Goal: Complete application form: Complete application form

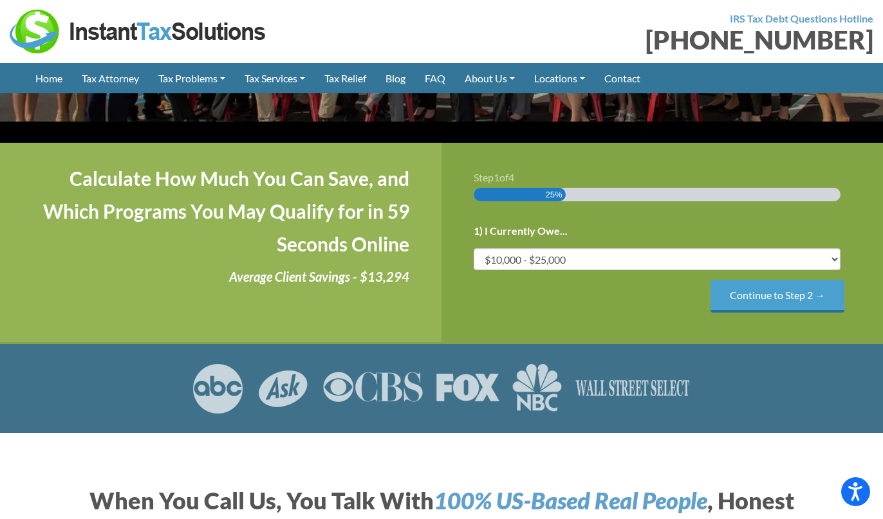
scroll to position [269, 0]
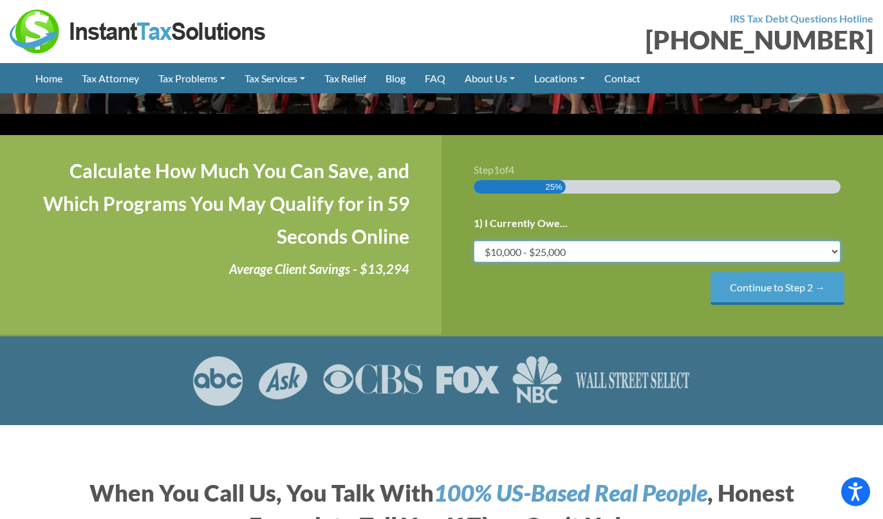
select select "over-75"
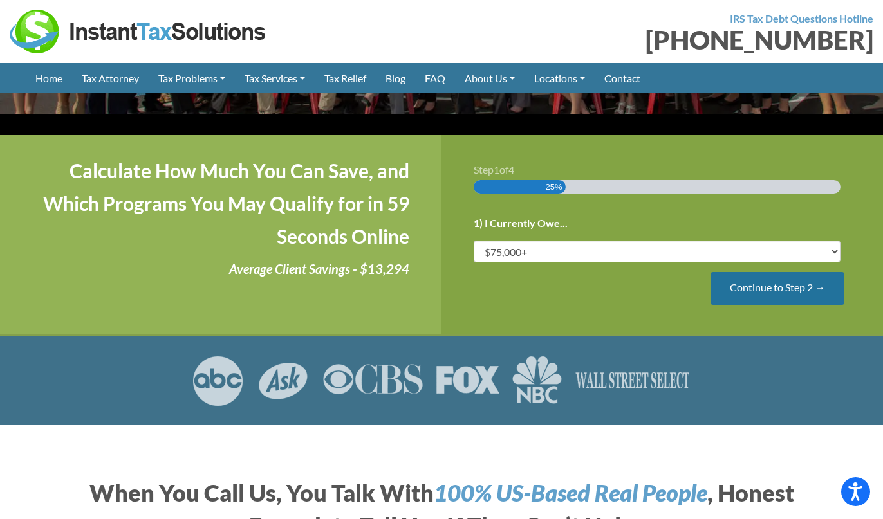
click at [762, 272] on input "Continue to Step 2 →" at bounding box center [777, 288] width 134 height 33
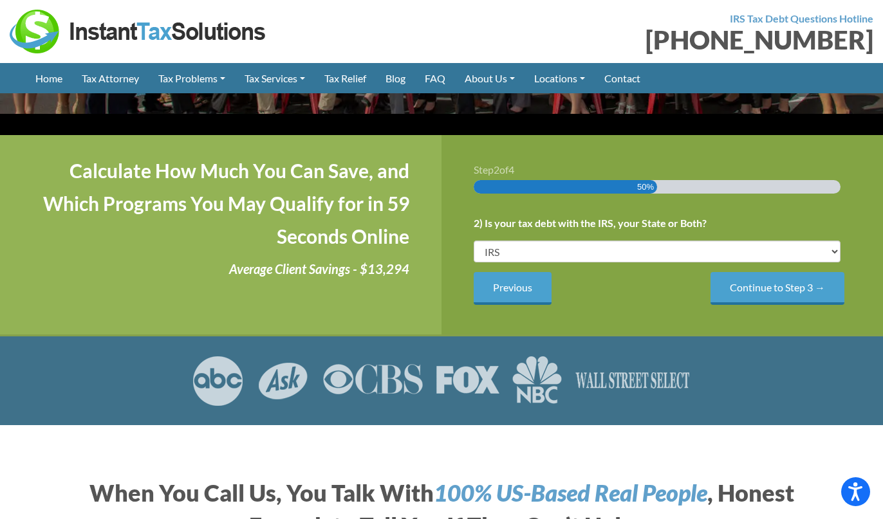
scroll to position [0, 0]
click at [778, 277] on input "Continue to Step 3 →" at bounding box center [777, 288] width 134 height 33
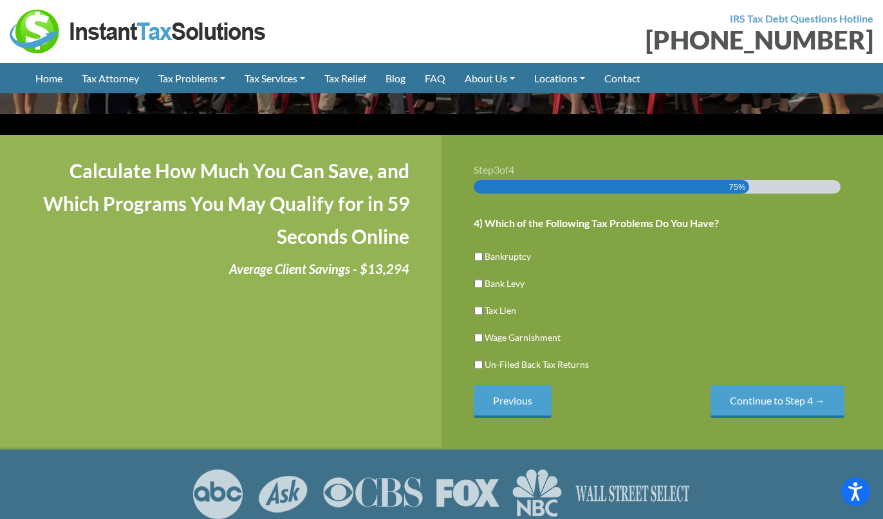
click at [479, 300] on input "Tax Lien" at bounding box center [478, 311] width 8 height 22
checkbox input "true"
click at [479, 354] on input "Un-Filed Back Tax Returns" at bounding box center [478, 365] width 8 height 22
checkbox input "true"
click at [804, 385] on input "Continue to Step 4 →" at bounding box center [777, 401] width 134 height 33
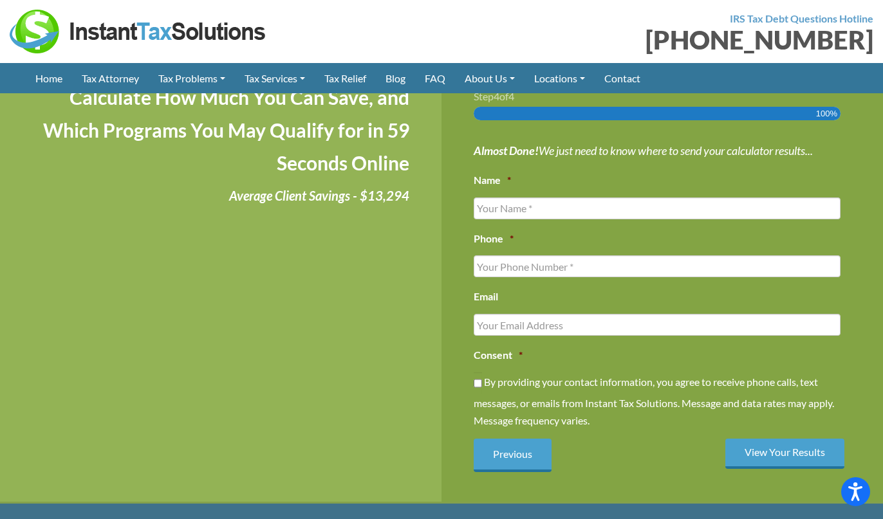
scroll to position [349, 0]
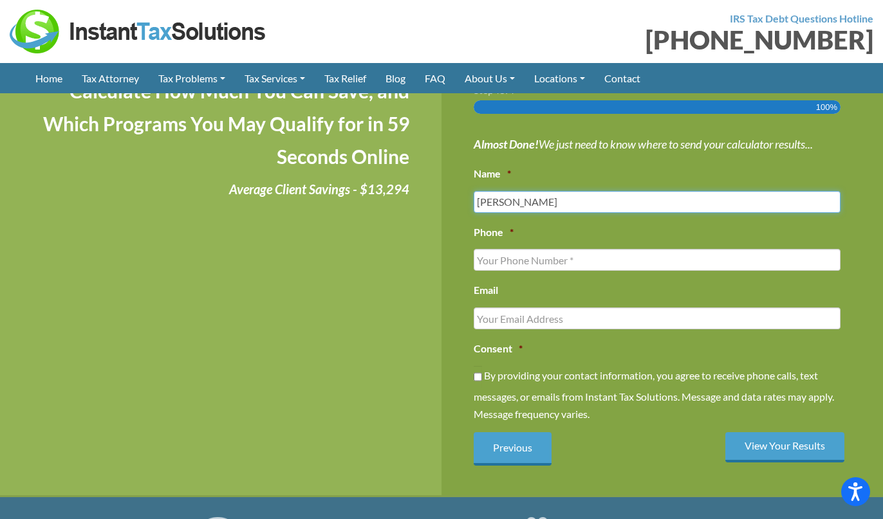
type input "[PERSON_NAME]"
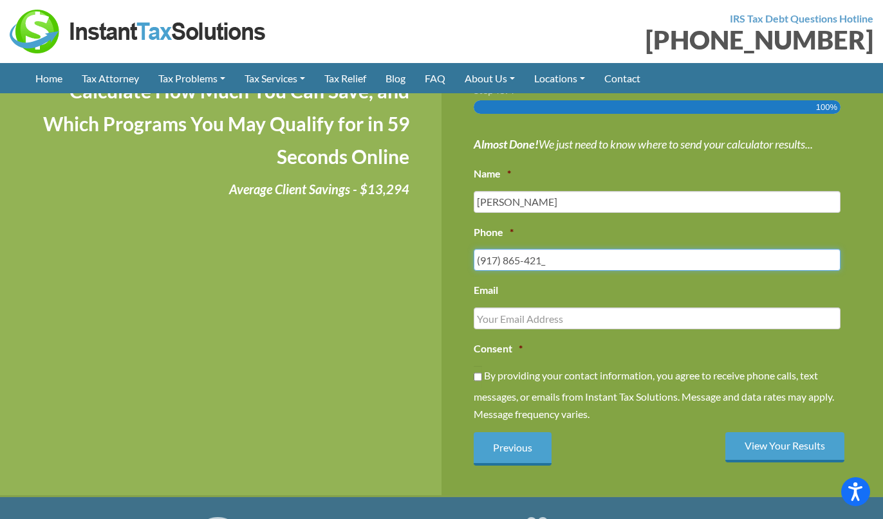
type input "[PHONE_NUMBER]"
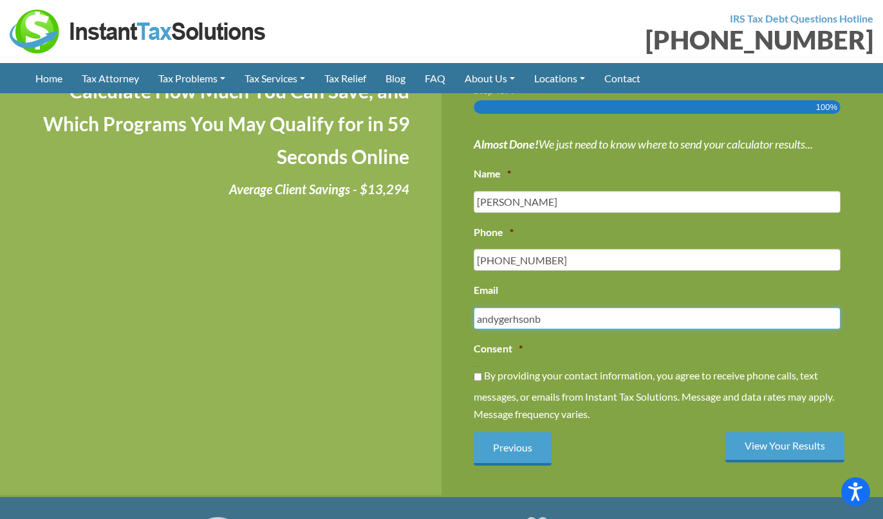
type input "andygerhsonb"
click at [677, 283] on li "Email andygerhsonb" at bounding box center [662, 305] width 377 height 48
click at [652, 311] on ul "Almost Done! We just need to know where to send your calculator results... Name…" at bounding box center [662, 278] width 377 height 288
click at [0, 0] on label "By providing your contact information, you agree to receive phone calls, text m…" at bounding box center [0, 0] width 0 height 0
click at [482, 369] on input "By providing your contact information, you agree to receive phone calls, text m…" at bounding box center [478, 377] width 8 height 22
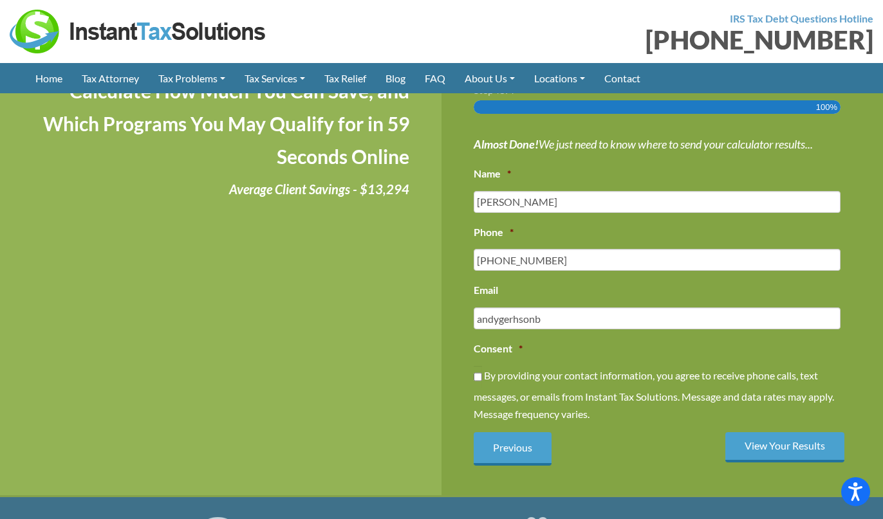
checkbox input "true"
click at [602, 308] on input "andygerhsonb" at bounding box center [657, 319] width 367 height 22
type input "[EMAIL_ADDRESS][DOMAIN_NAME]"
click at [478, 366] on input "By providing your contact information, you agree to receive phone calls, text m…" at bounding box center [478, 377] width 8 height 22
checkbox input "false"
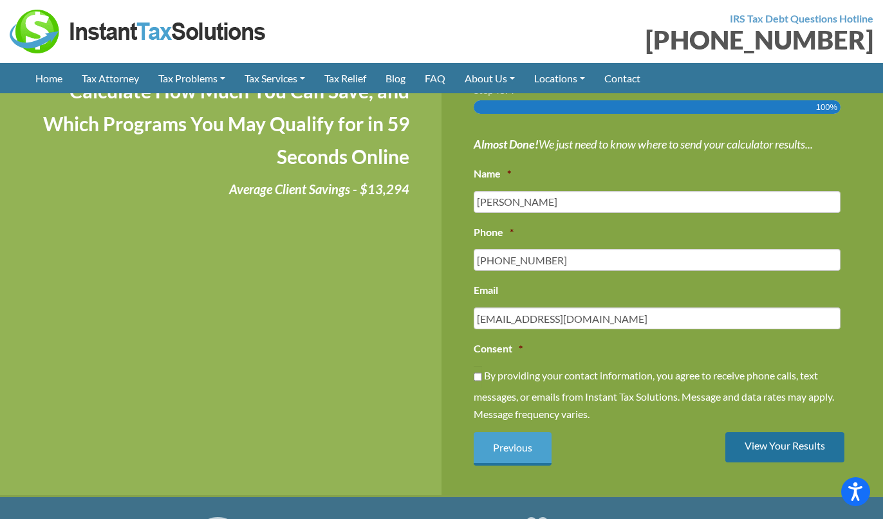
click at [767, 432] on input "View Your Results" at bounding box center [784, 447] width 119 height 30
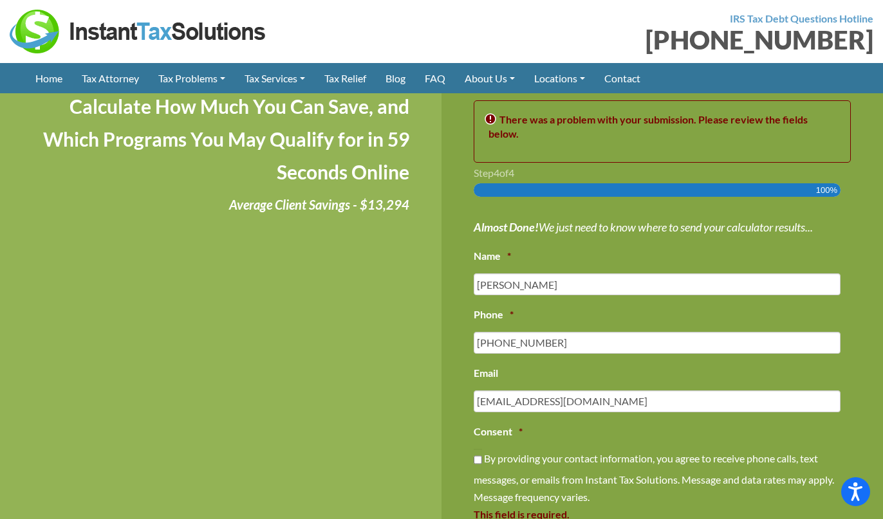
scroll to position [334, 0]
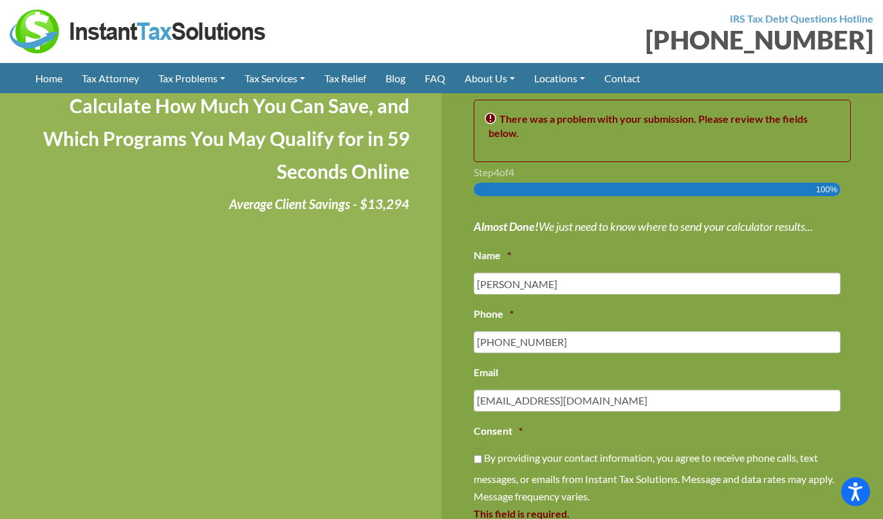
click at [477, 448] on input "By providing your contact information, you agree to receive phone calls, text m…" at bounding box center [478, 459] width 8 height 22
checkbox input "true"
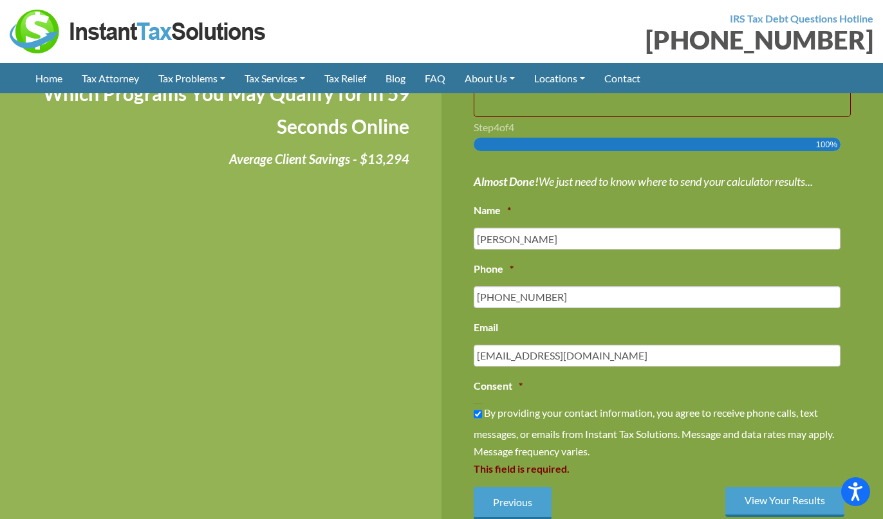
scroll to position [380, 0]
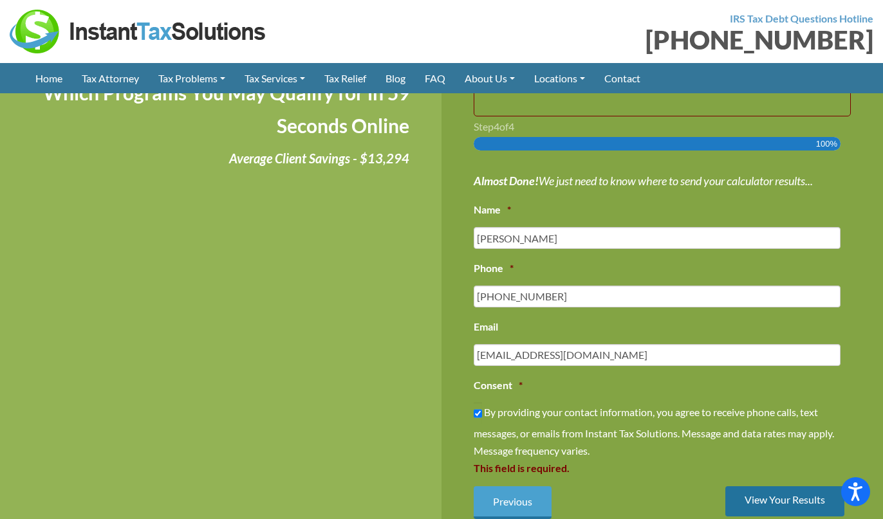
click at [760, 486] on input "View Your Results" at bounding box center [784, 501] width 119 height 30
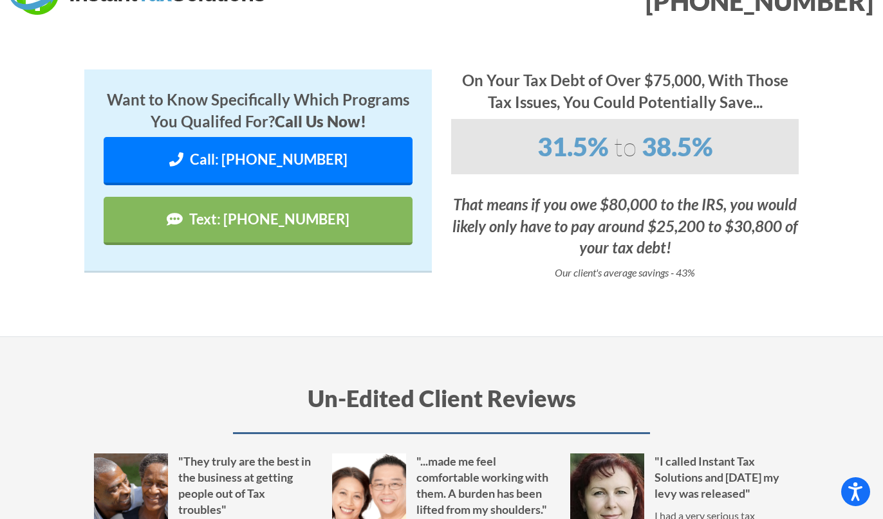
scroll to position [46, 0]
